Goal: Information Seeking & Learning: Learn about a topic

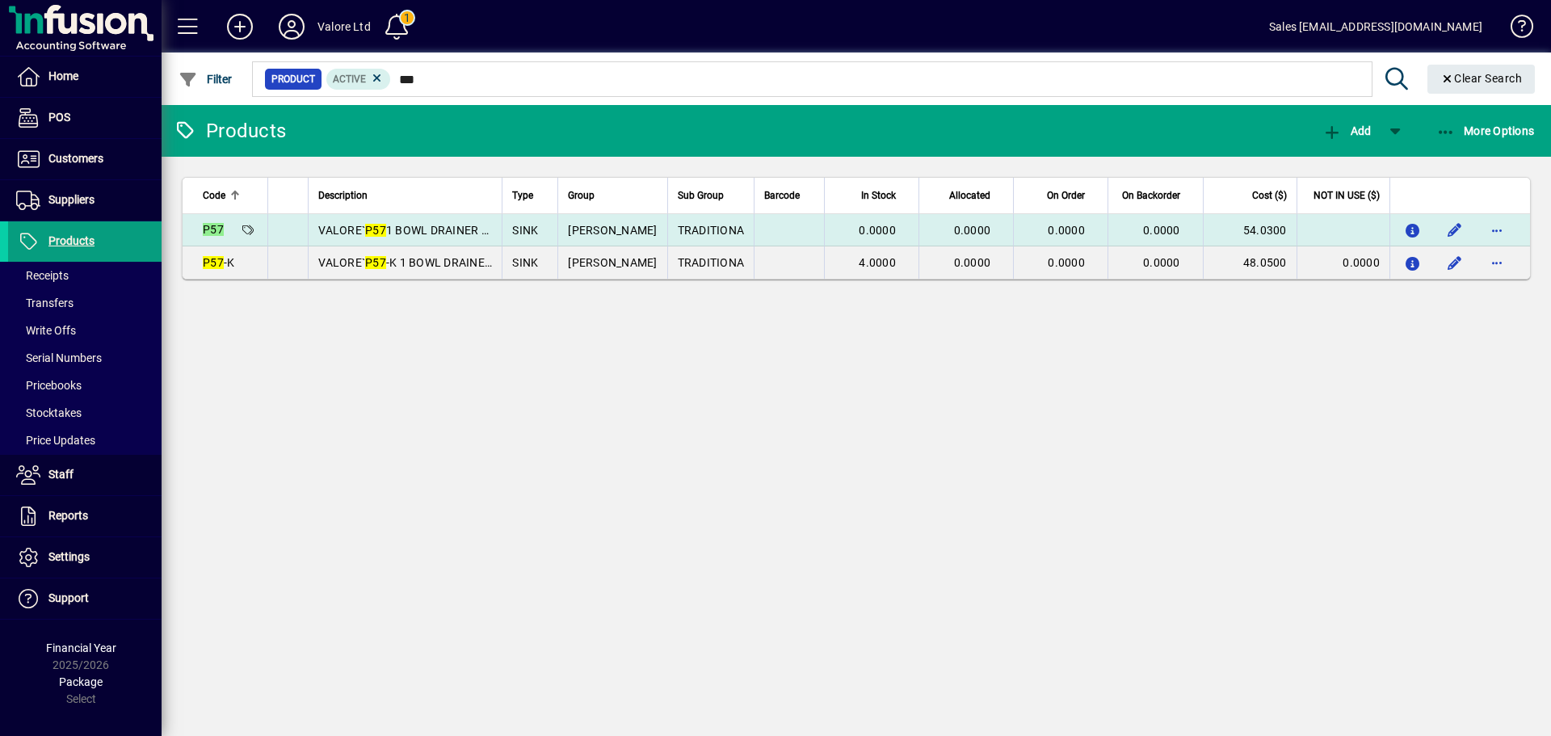
type input "***"
click at [547, 238] on td "SINK" at bounding box center [530, 230] width 56 height 32
